Goal: Task Accomplishment & Management: Manage account settings

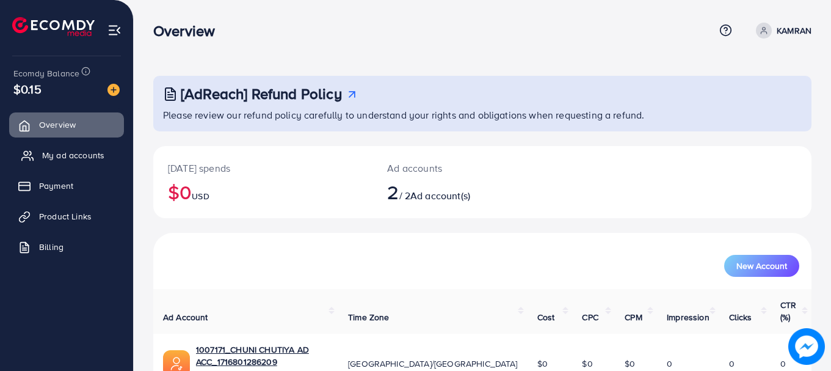
click at [95, 148] on link "My ad accounts" at bounding box center [66, 155] width 115 height 24
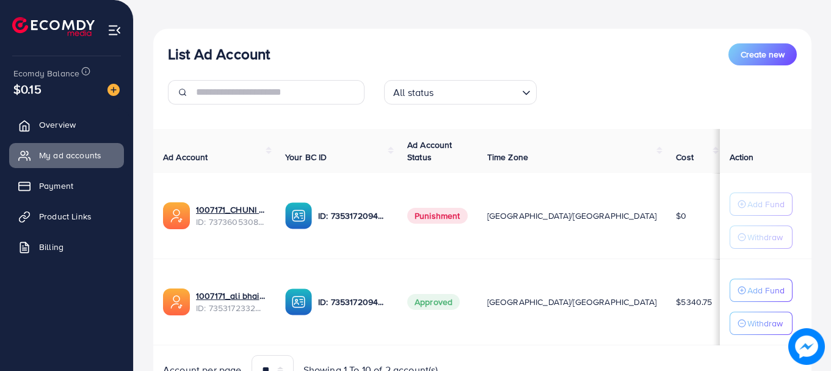
scroll to position [118, 0]
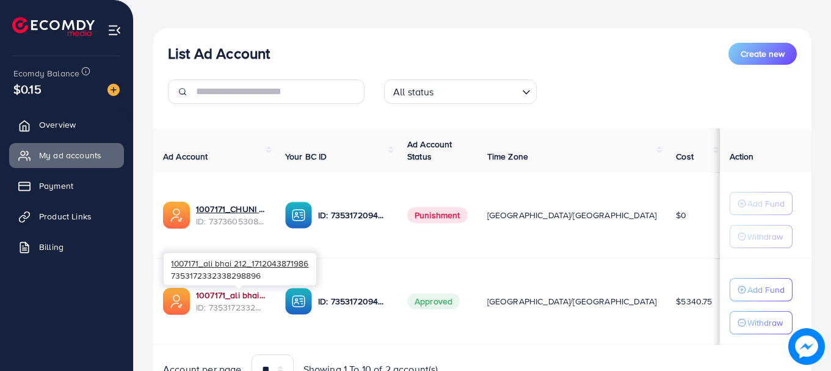
click at [250, 291] on link "1007171_ali bhai 212_1712043871986" at bounding box center [231, 295] width 70 height 12
